Goal: Task Accomplishment & Management: Manage account settings

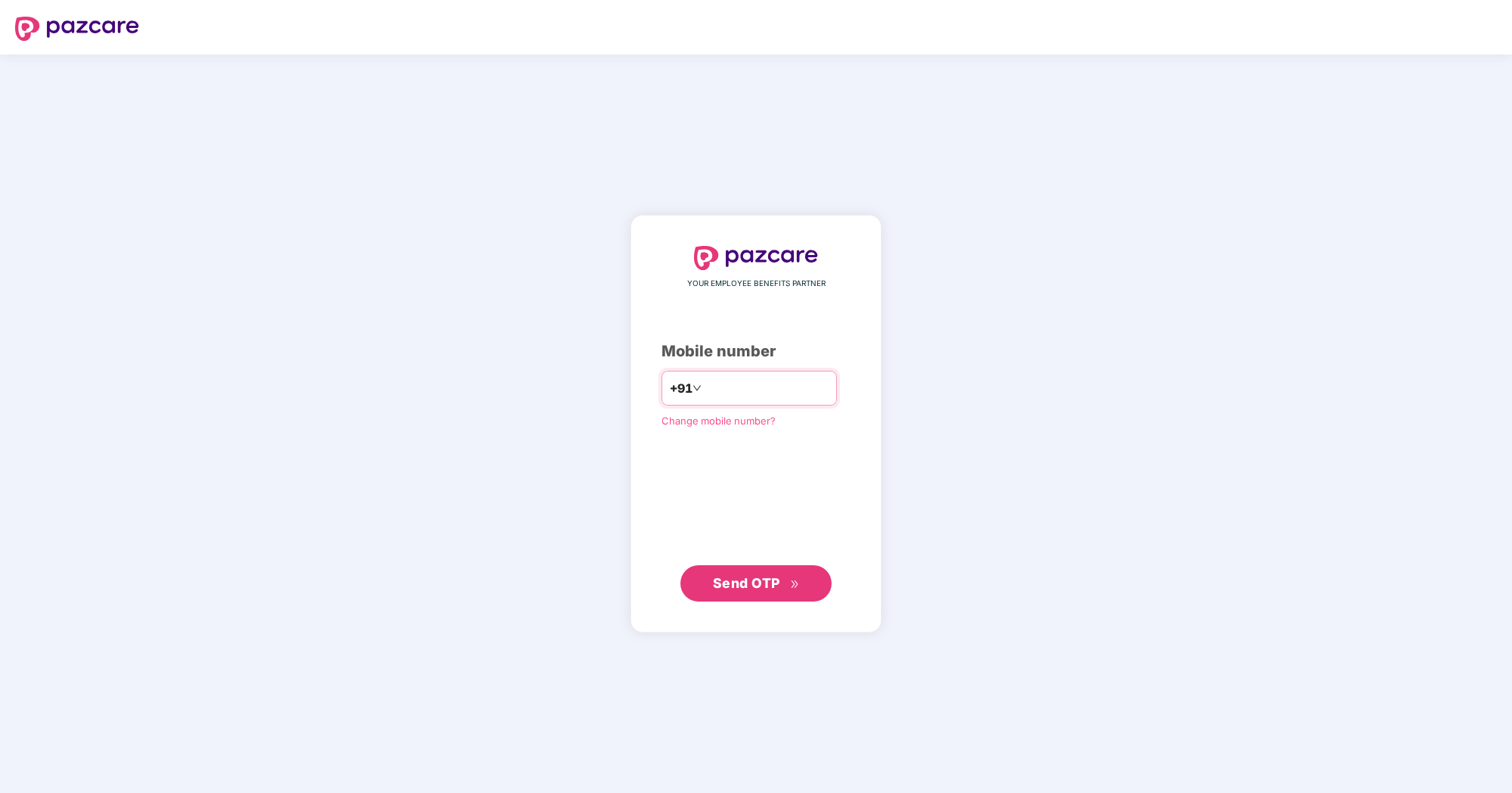
click at [725, 387] on input "number" at bounding box center [767, 388] width 124 height 24
type input "**********"
click at [757, 586] on span "Send OTP" at bounding box center [746, 582] width 67 height 16
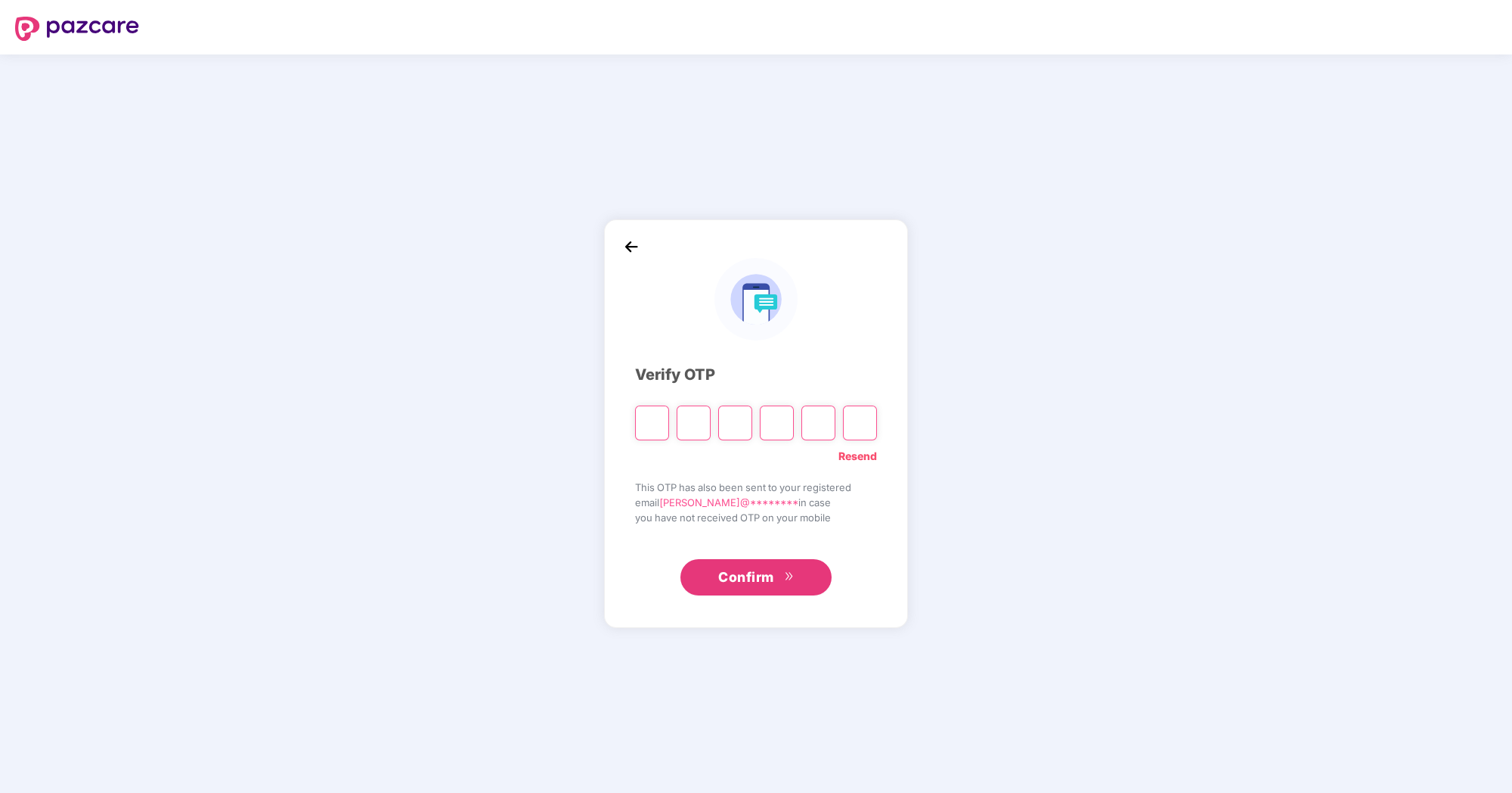
type input "*"
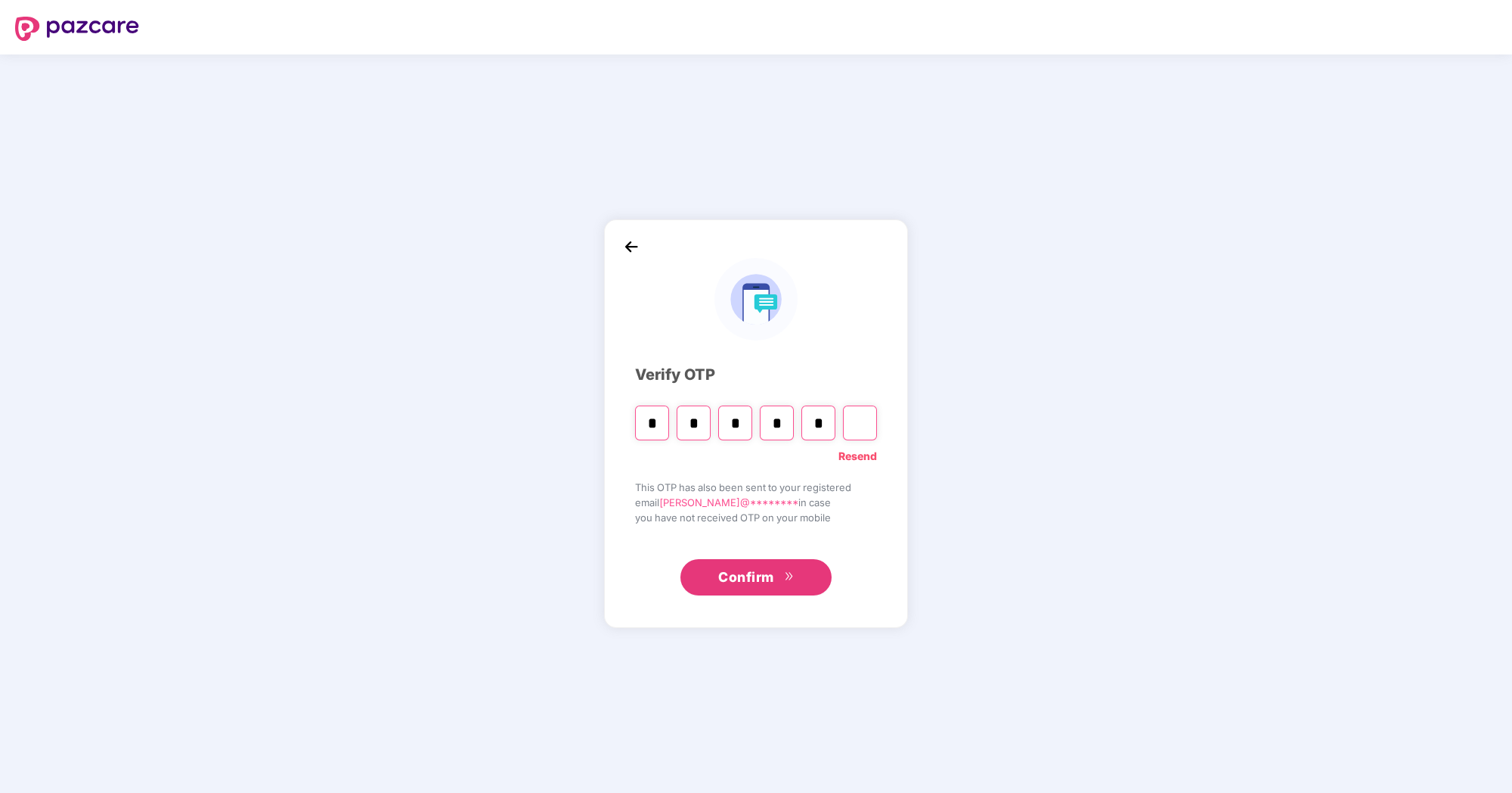
type input "*"
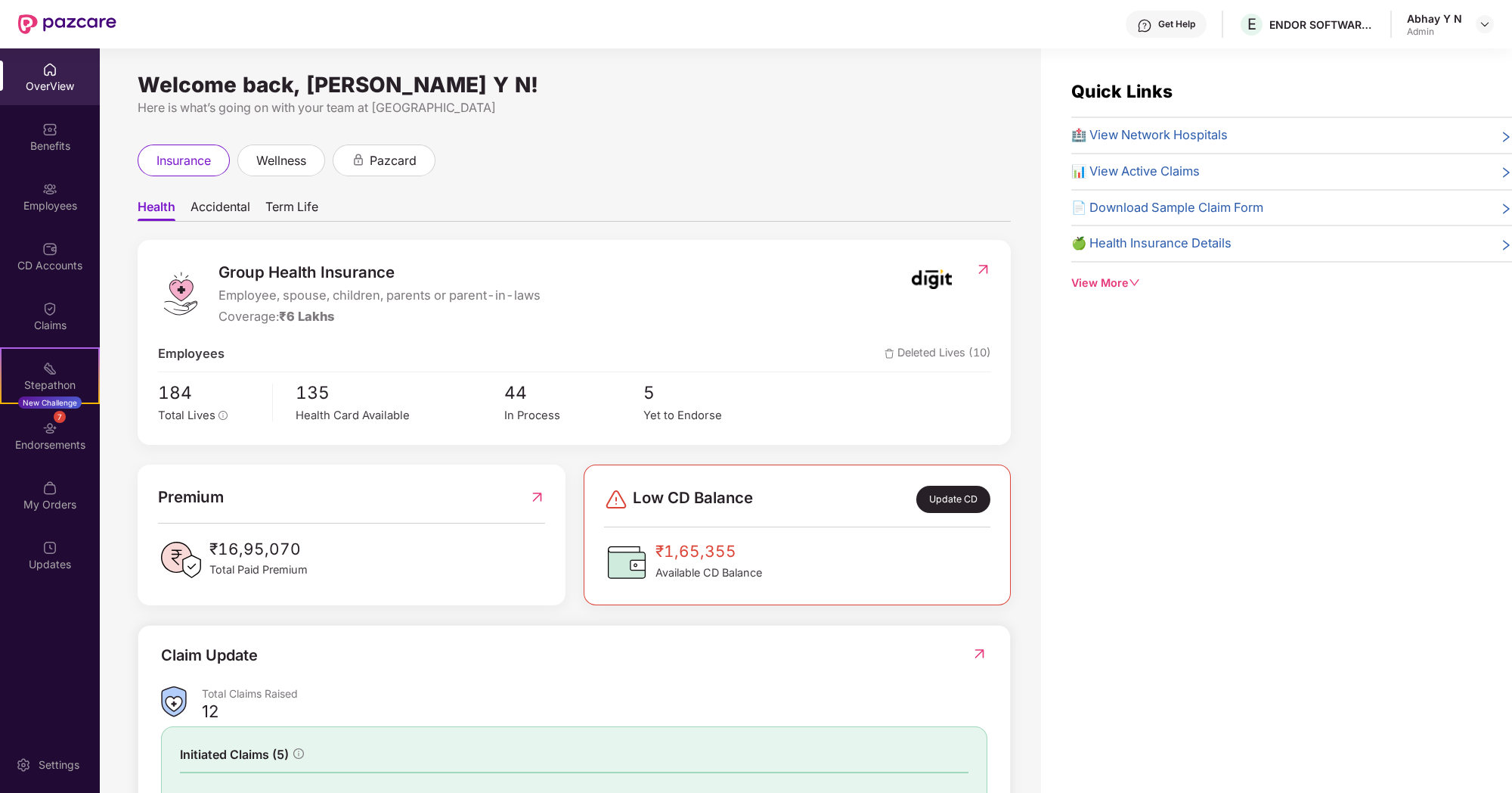
click at [230, 205] on span "Accidental" at bounding box center [219, 209] width 59 height 22
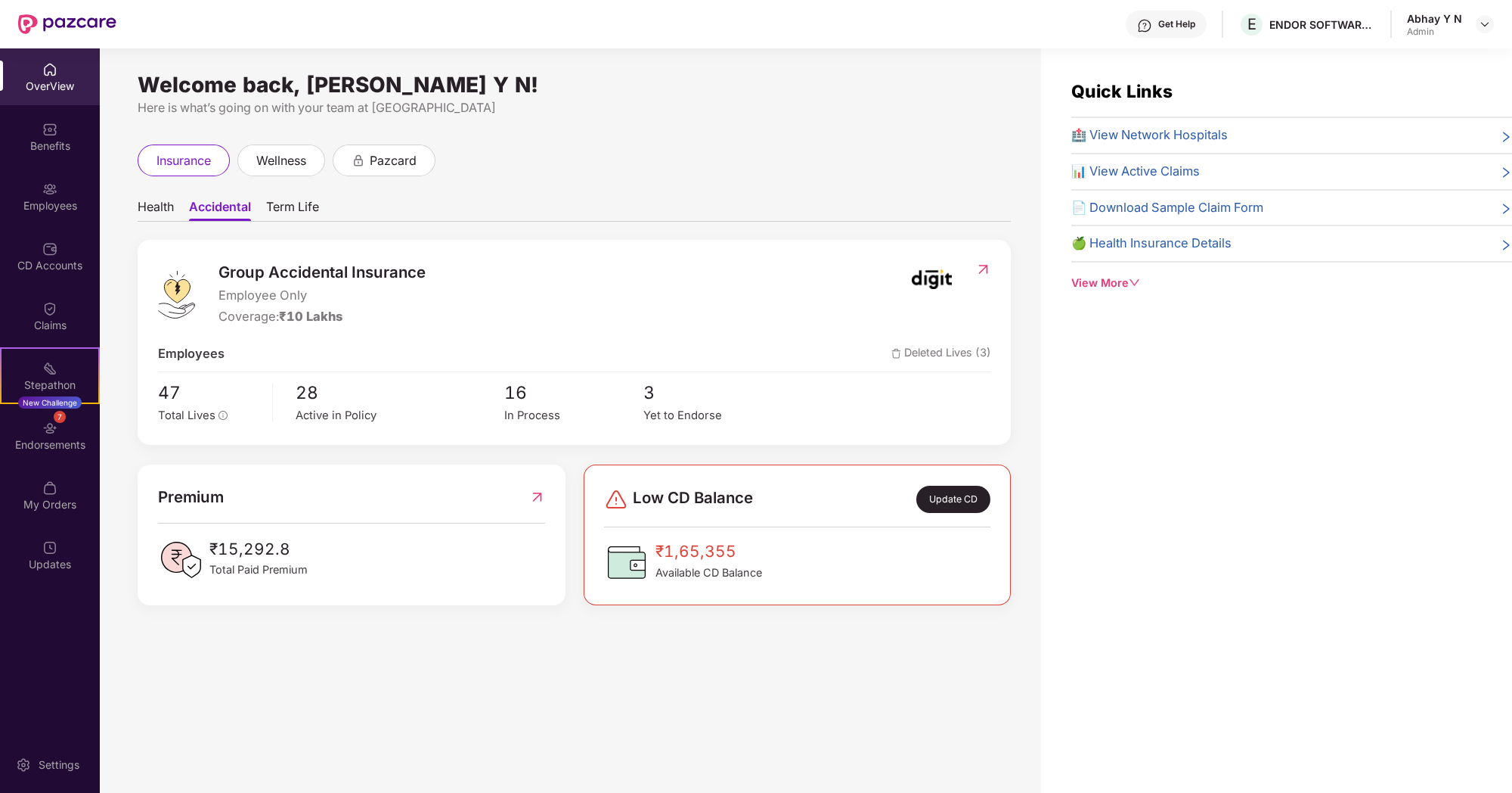
click at [298, 204] on span "Term Life" at bounding box center [293, 209] width 53 height 22
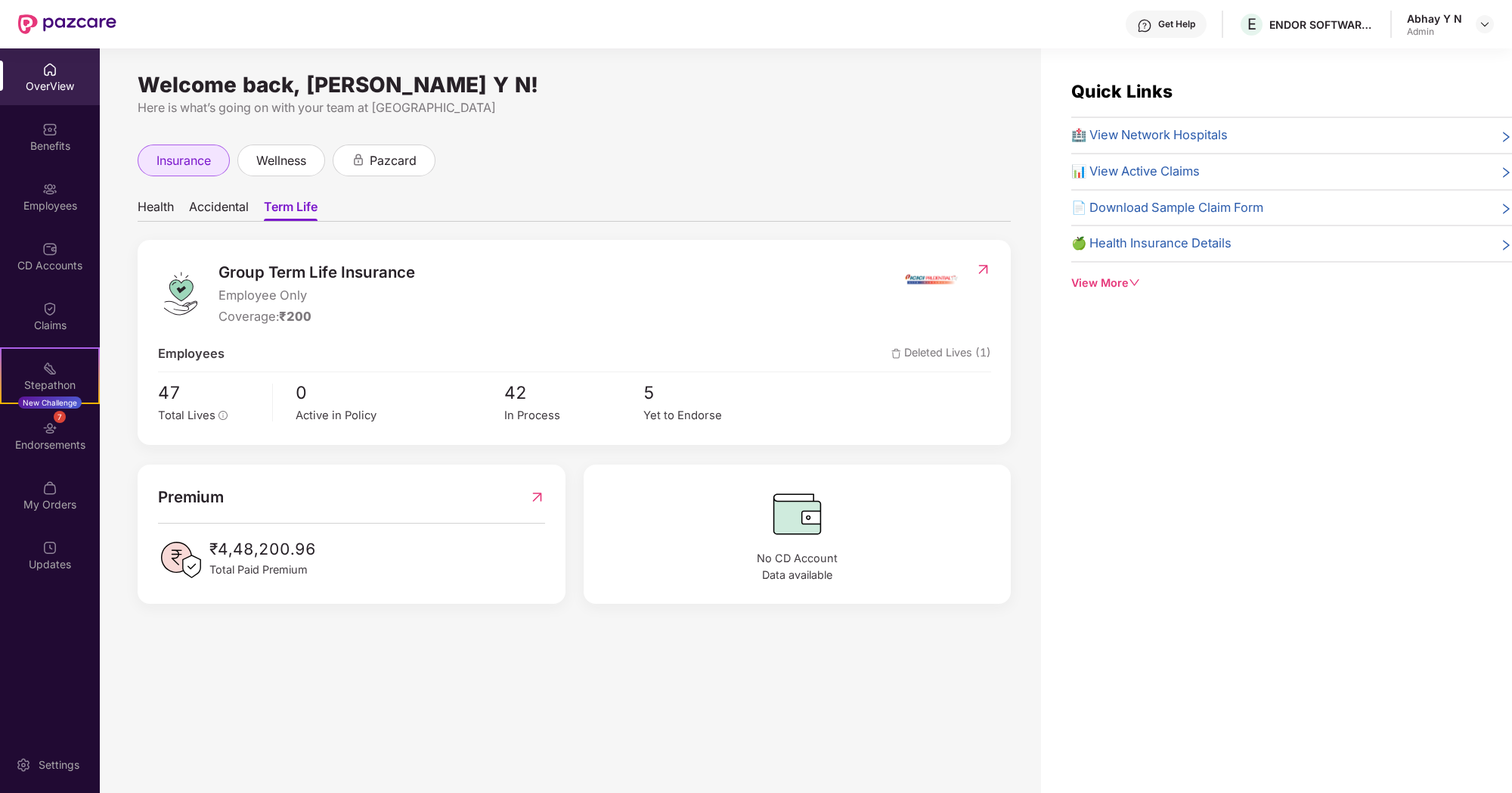
click at [216, 154] on div "insurance" at bounding box center [184, 160] width 92 height 32
click at [168, 209] on span "Health" at bounding box center [155, 209] width 37 height 22
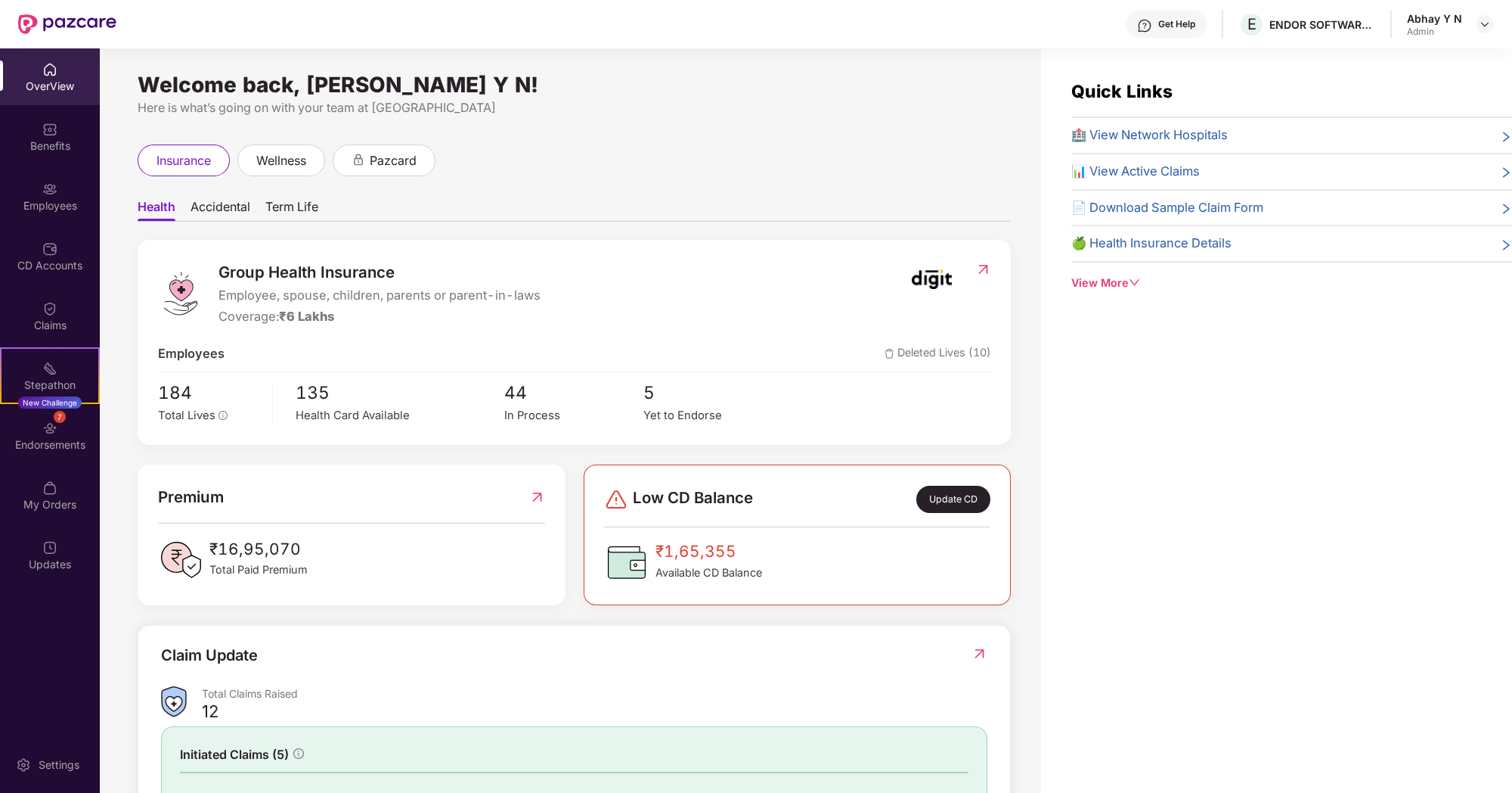
click at [962, 508] on div "Update CD" at bounding box center [953, 499] width 74 height 27
